Goal: Task Accomplishment & Management: Manage account settings

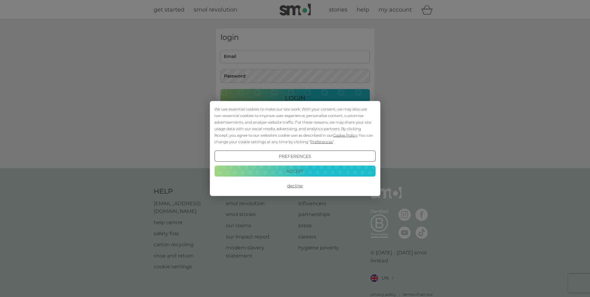
type input "[EMAIL_ADDRESS][DOMAIN_NAME]"
click at [298, 172] on button "Accept" at bounding box center [294, 170] width 161 height 11
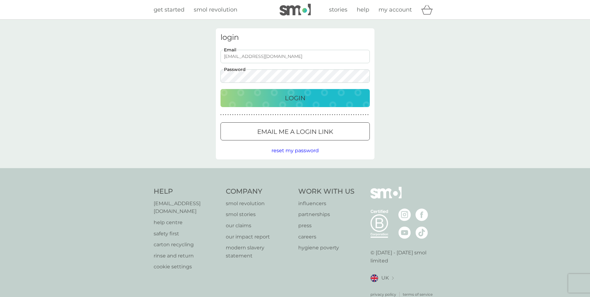
drag, startPoint x: 289, startPoint y: 100, endPoint x: 326, endPoint y: 105, distance: 37.5
click at [289, 99] on p "Login" at bounding box center [295, 98] width 21 height 10
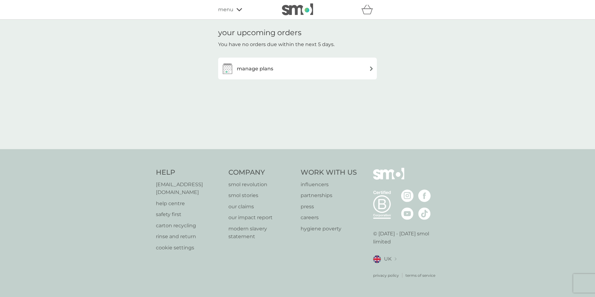
click at [261, 62] on div "manage plans" at bounding box center [297, 69] width 159 height 22
click at [261, 68] on h3 "manage plans" at bounding box center [255, 69] width 36 height 8
